Goal: Task Accomplishment & Management: Manage account settings

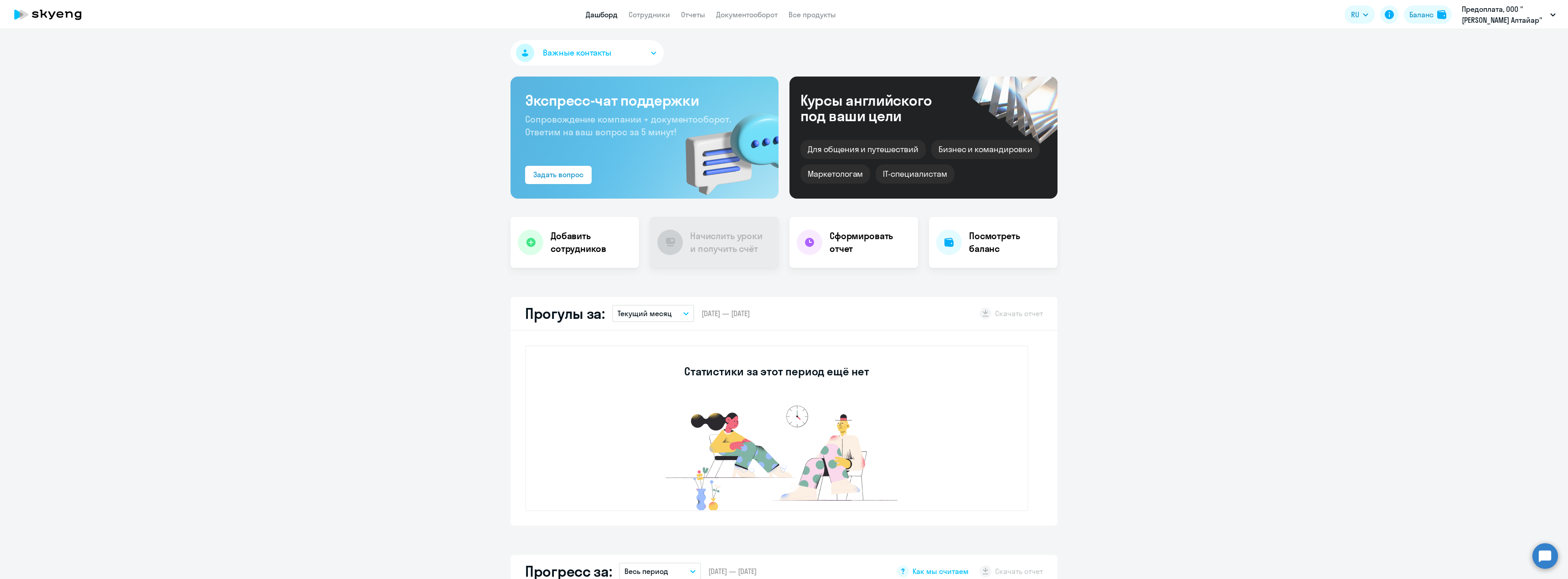
click at [687, 10] on app-menu-item-link "Отчеты" at bounding box center [693, 15] width 24 height 12
click at [692, 16] on link "Отчеты" at bounding box center [693, 14] width 24 height 9
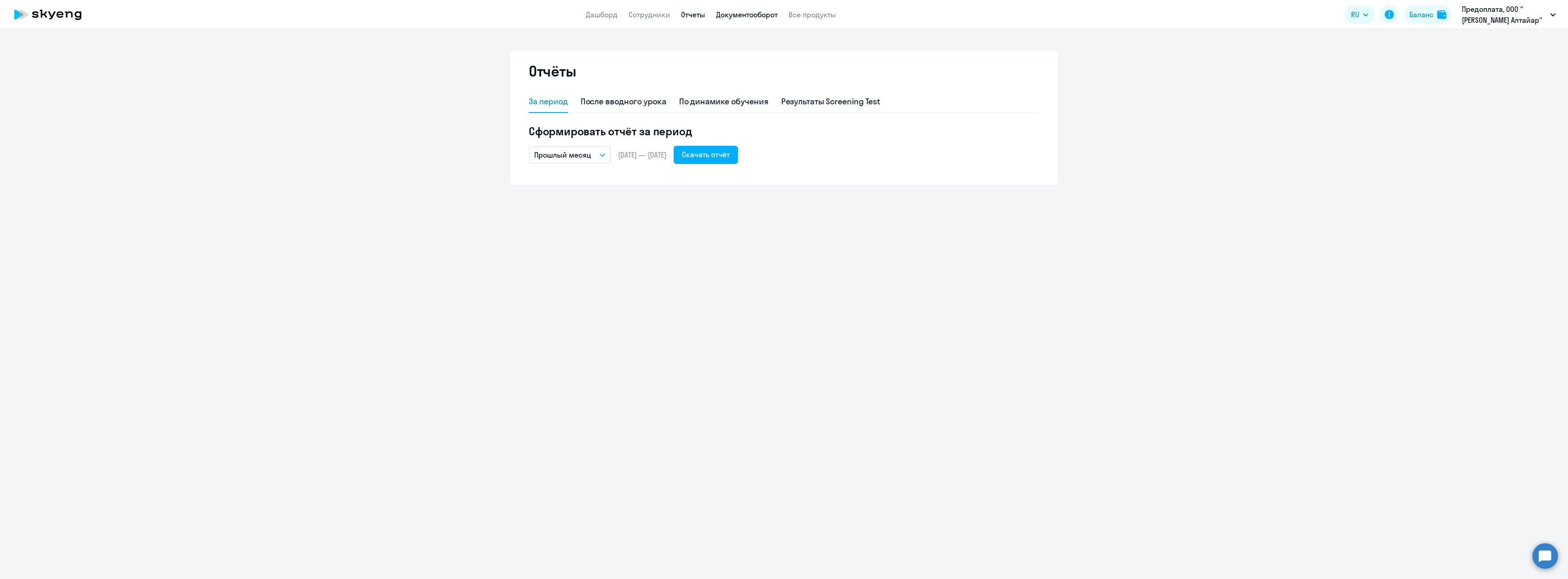
click at [734, 15] on link "Документооборот" at bounding box center [746, 14] width 61 height 9
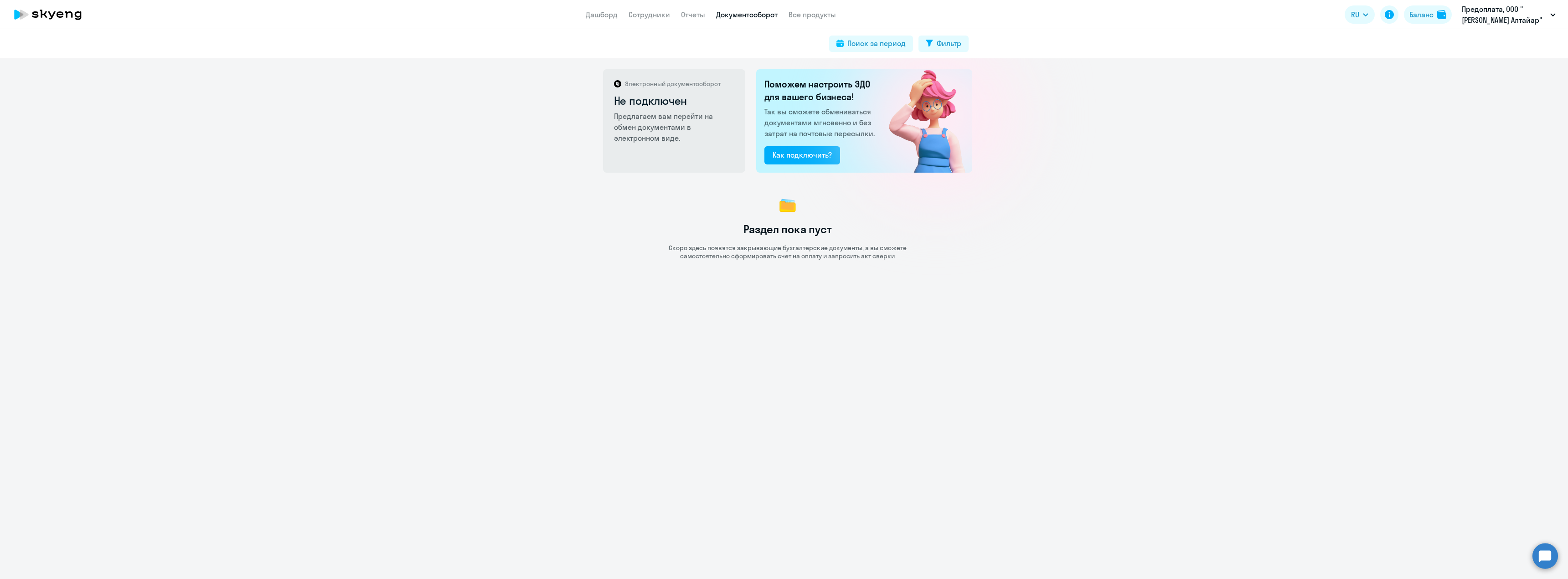
click at [657, 19] on app-menu-item-link "Сотрудники" at bounding box center [649, 15] width 41 height 12
click at [653, 13] on link "Сотрудники" at bounding box center [649, 14] width 41 height 9
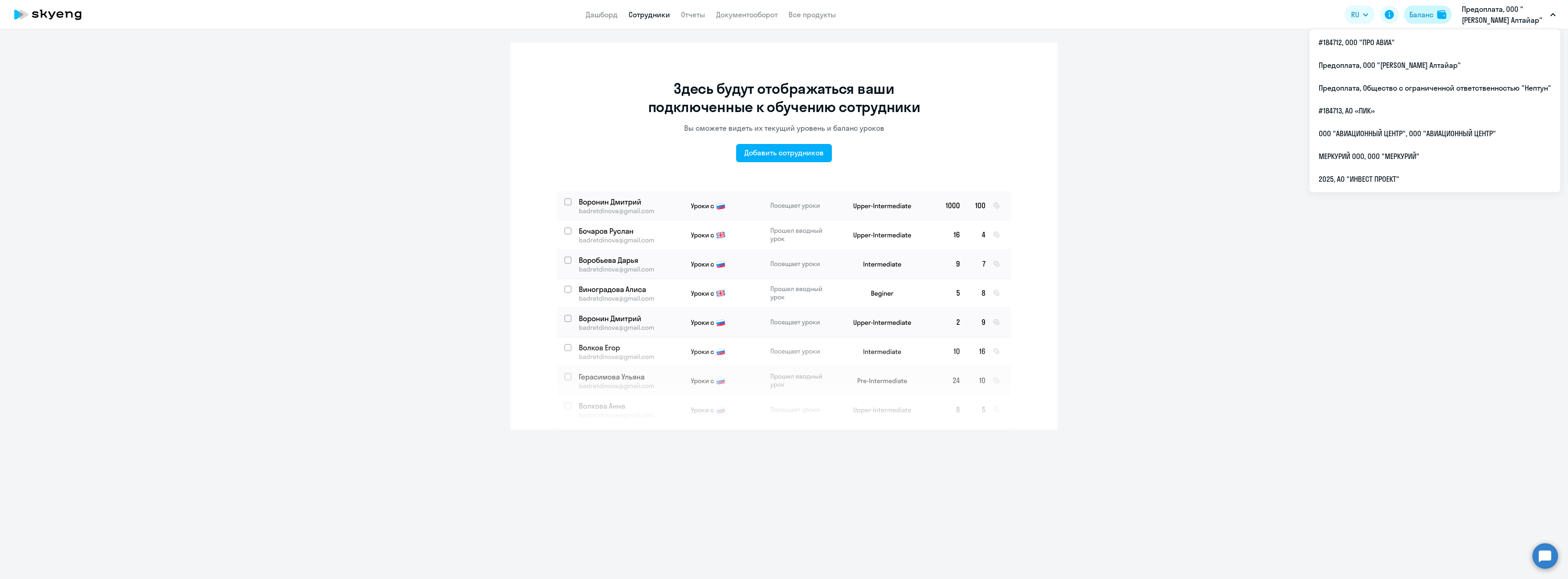
click at [1418, 15] on div "Баланс" at bounding box center [1421, 15] width 24 height 11
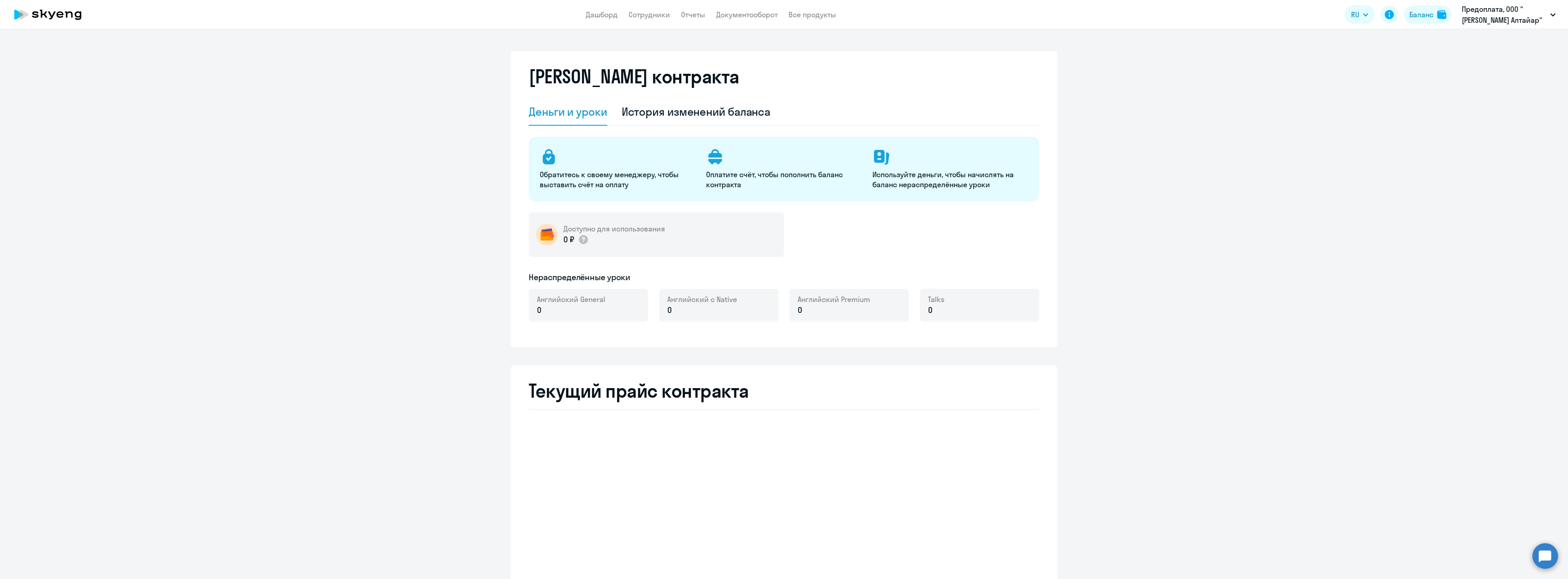
select select "english_adult_not_native_speaker"
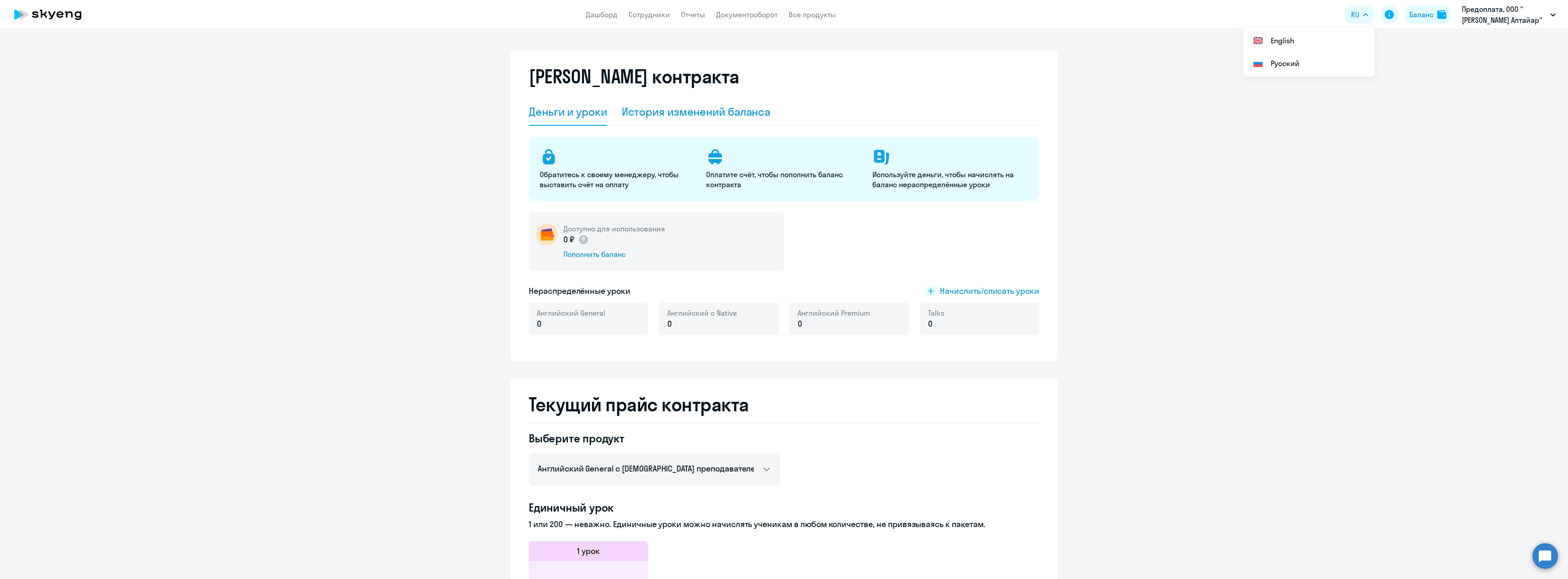
click at [647, 111] on div "История изменений баланса" at bounding box center [696, 111] width 149 height 15
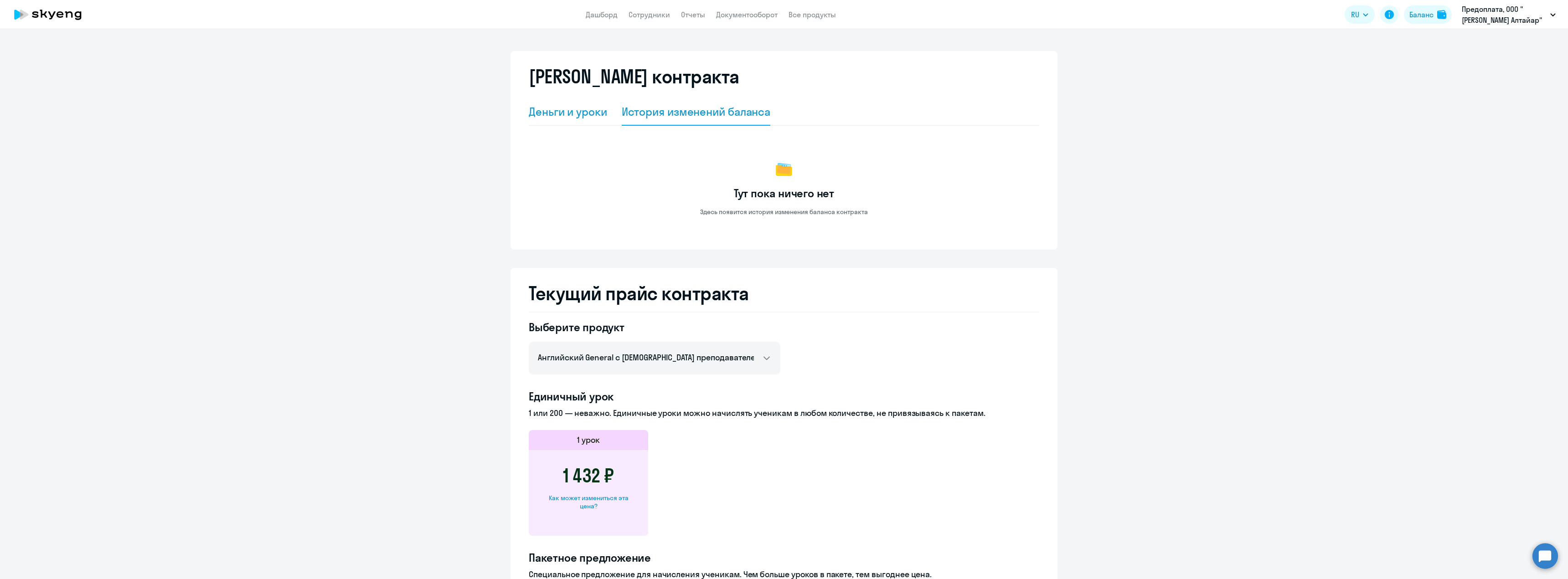
click at [575, 117] on div "Деньги и уроки" at bounding box center [568, 111] width 79 height 15
